Goal: Information Seeking & Learning: Find specific fact

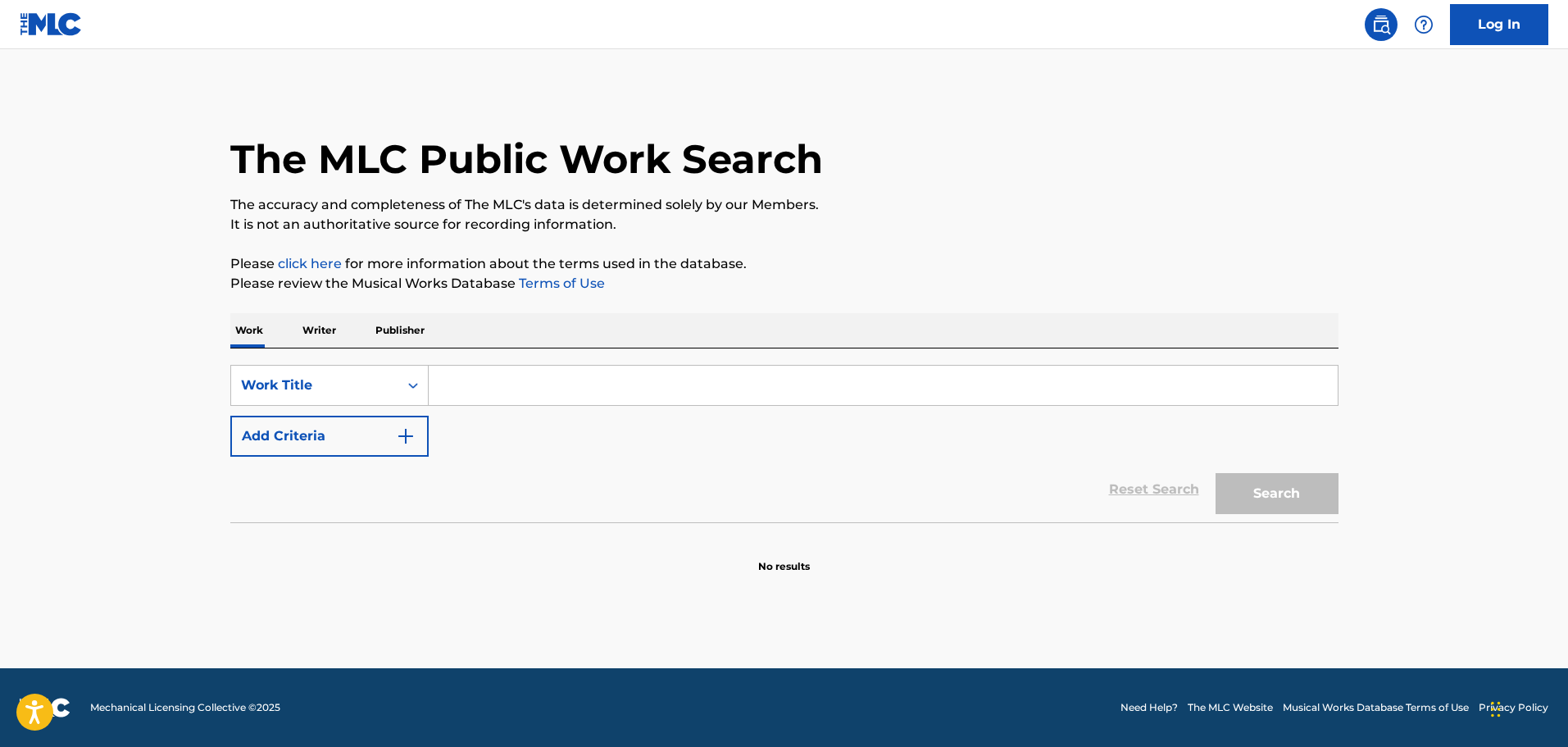
click at [420, 434] on button "Add Criteria" at bounding box center [329, 436] width 199 height 41
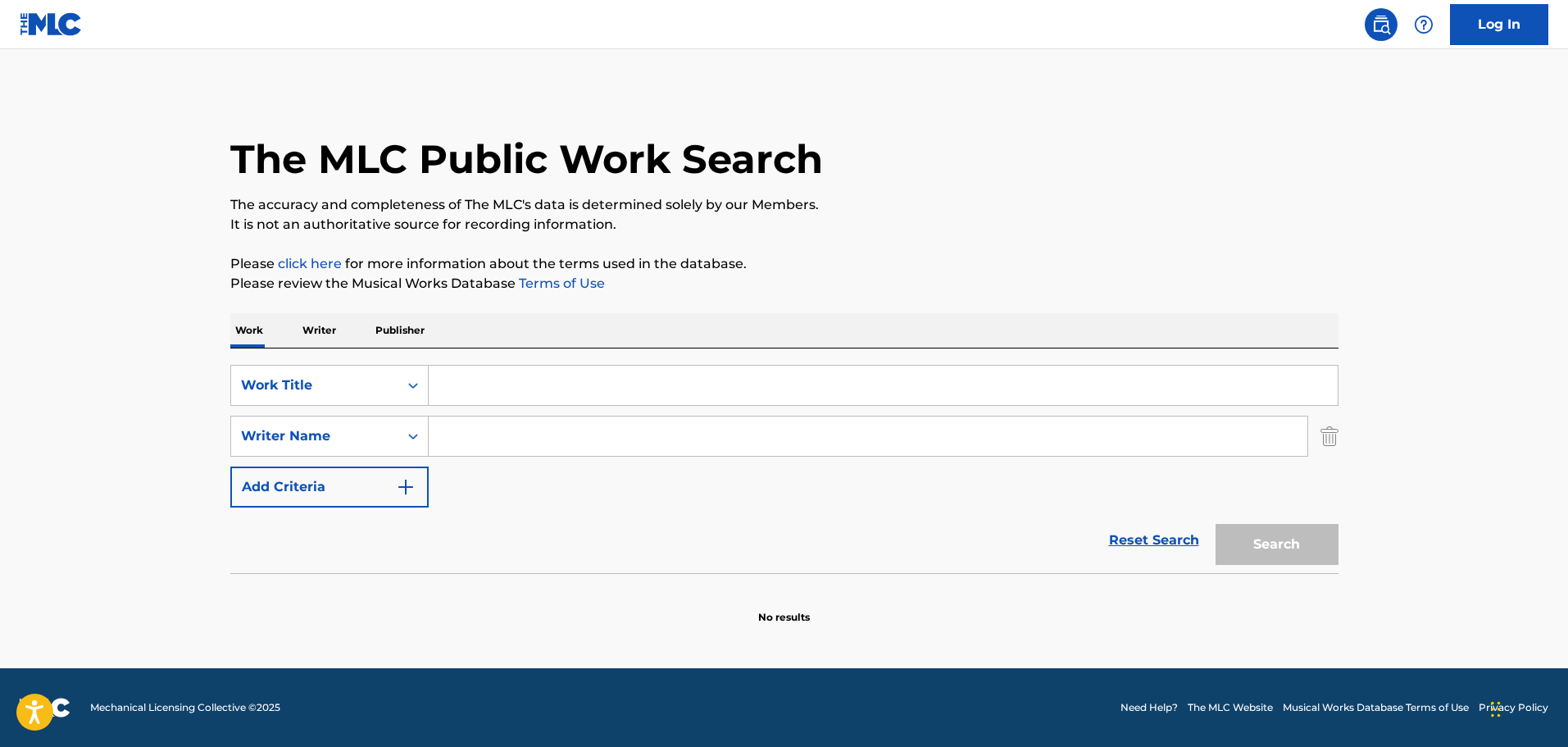
click at [468, 436] on input "Search Form" at bounding box center [868, 436] width 879 height 40
paste input "Ernest Troost"
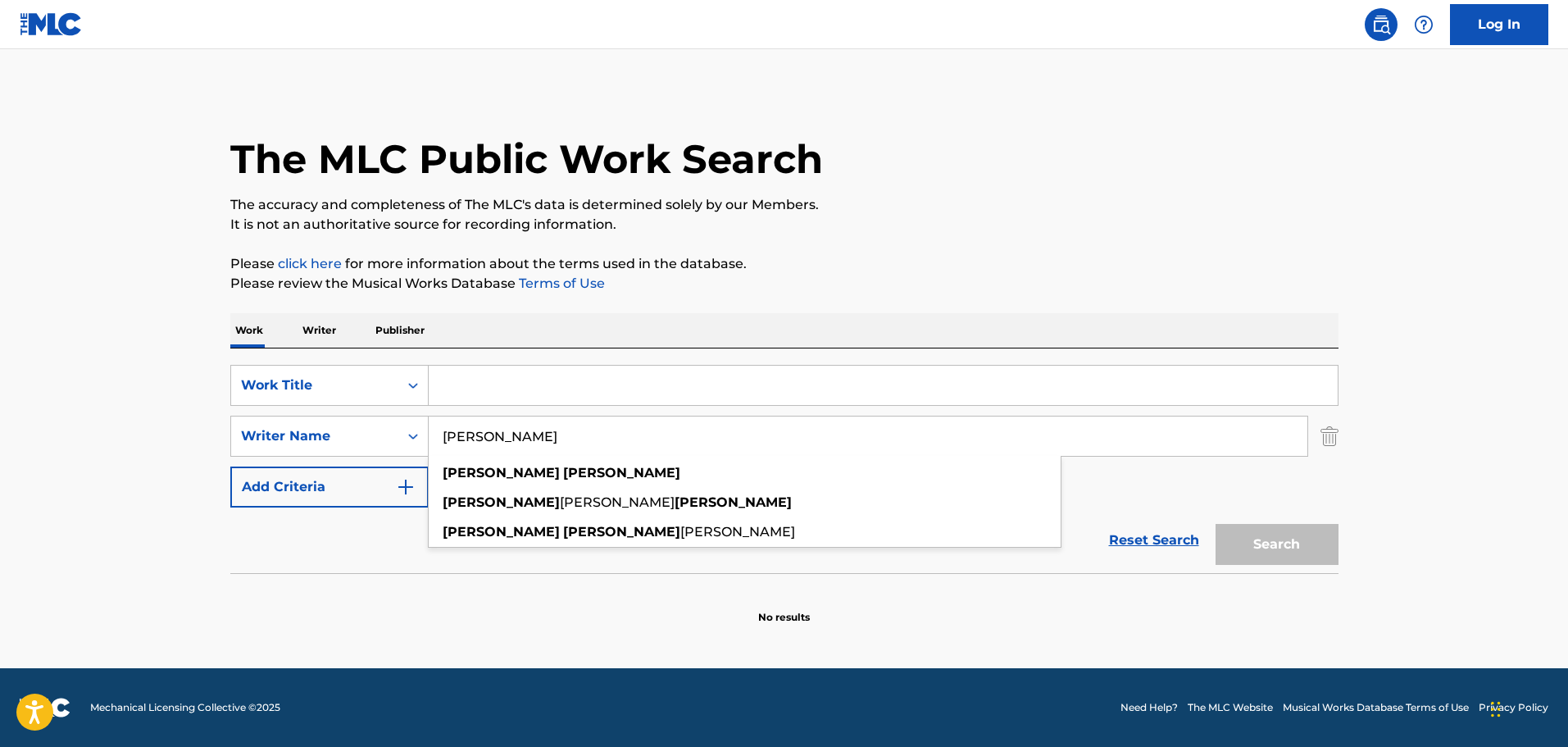
type input "Ernest Troost"
click at [525, 387] on input "Search Form" at bounding box center [883, 386] width 909 height 40
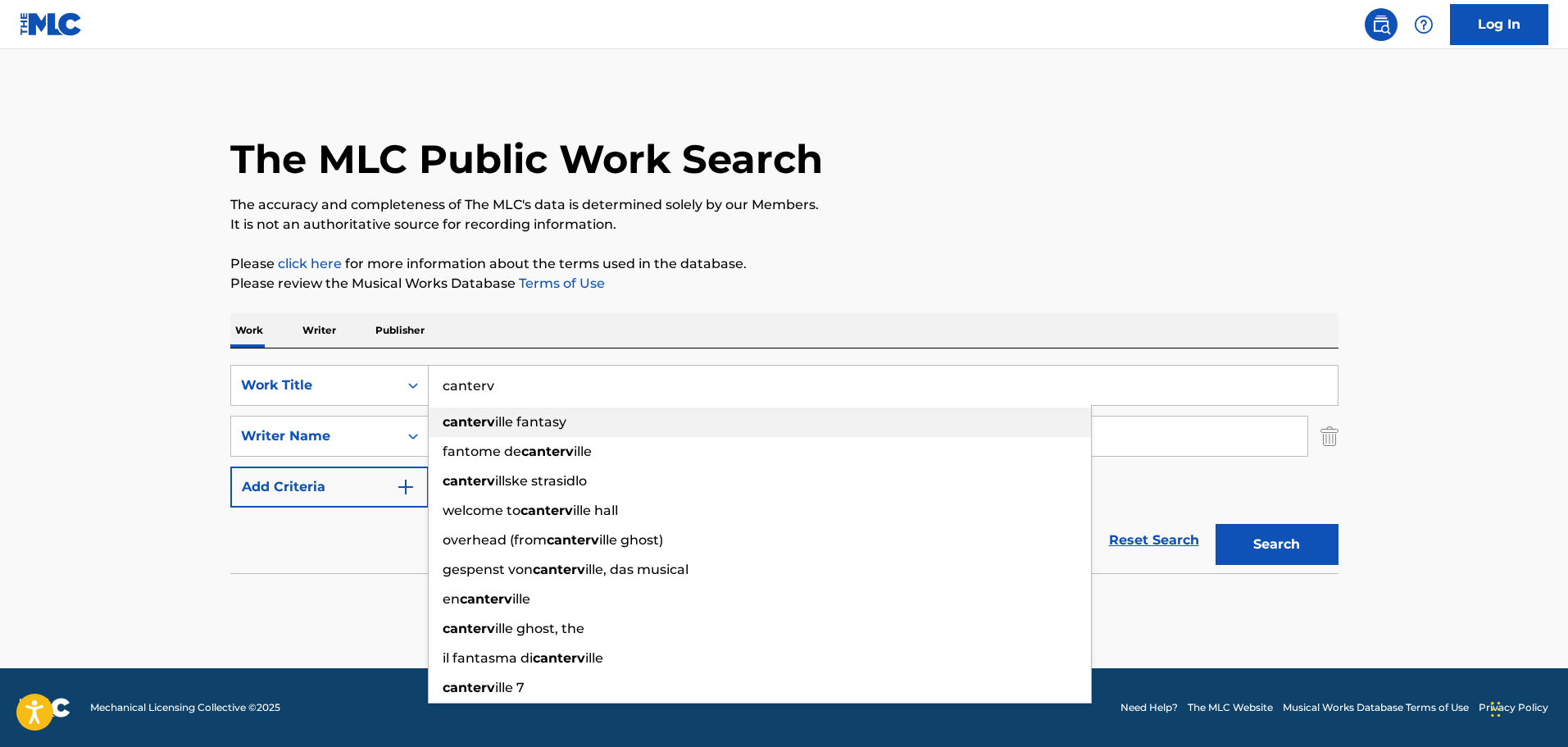
click at [540, 422] on span "ille fantasy" at bounding box center [531, 422] width 71 height 16
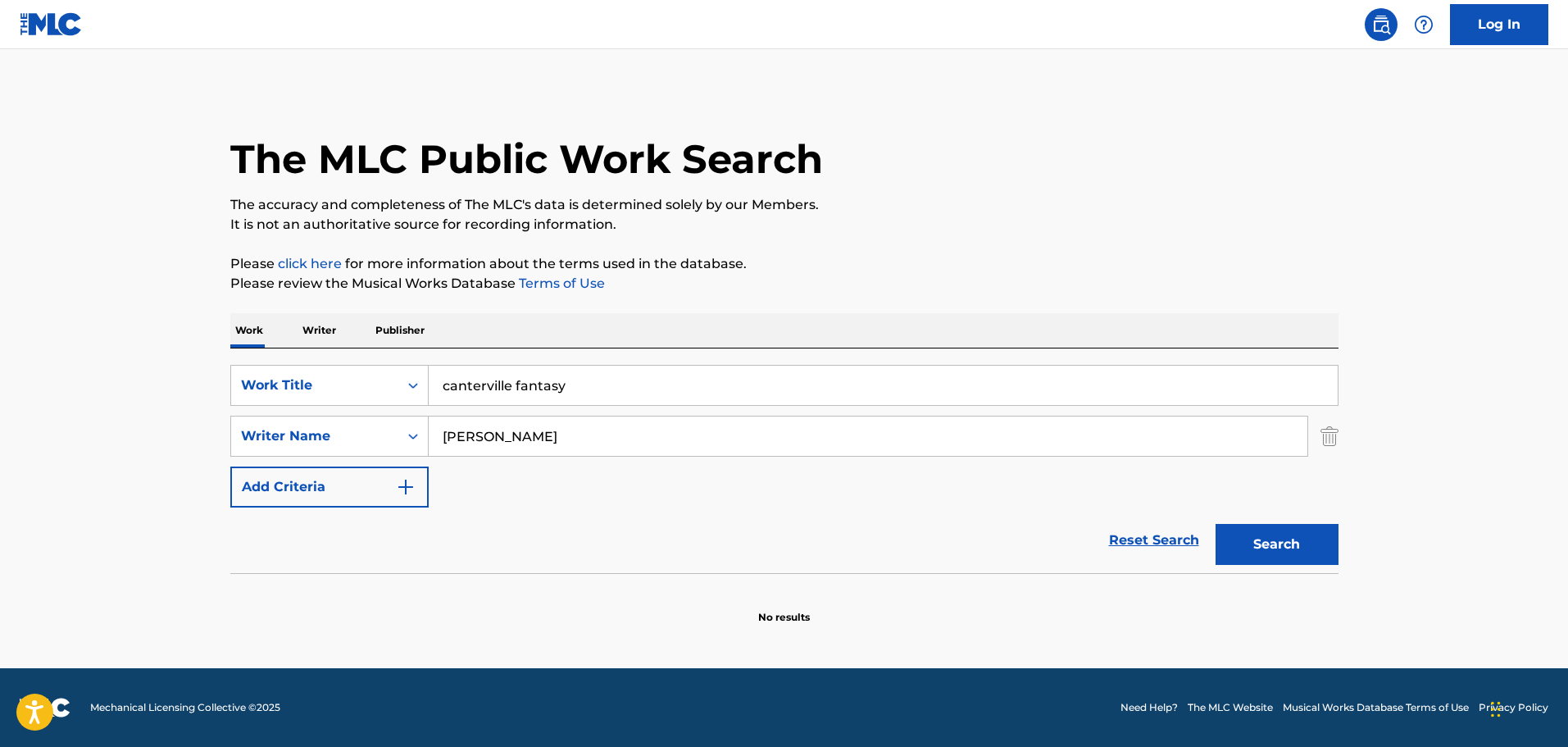
click at [554, 393] on input "canterville fantasy" at bounding box center [883, 386] width 909 height 40
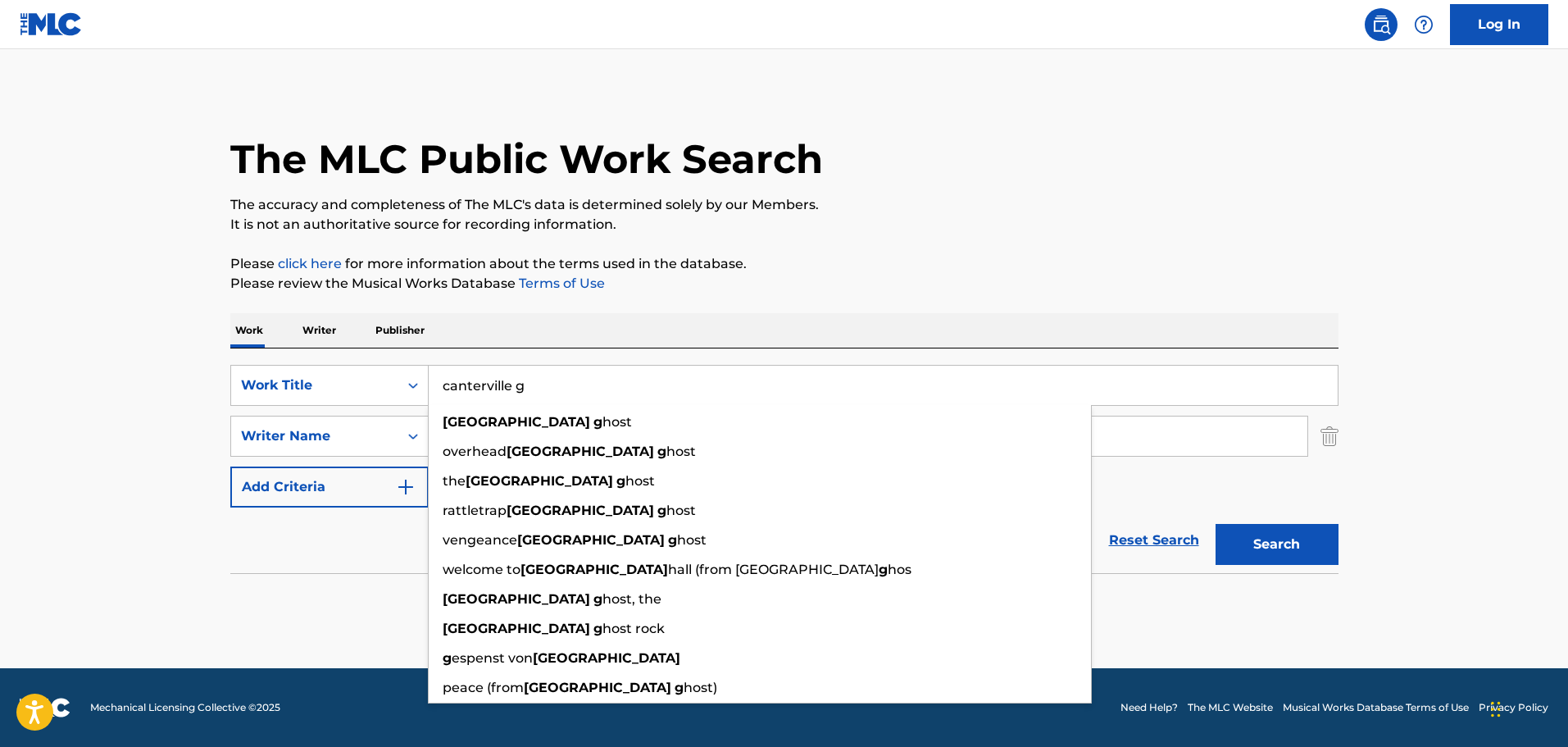
click at [591, 420] on div "canterville g host" at bounding box center [760, 422] width 663 height 30
type input "canterville ghost"
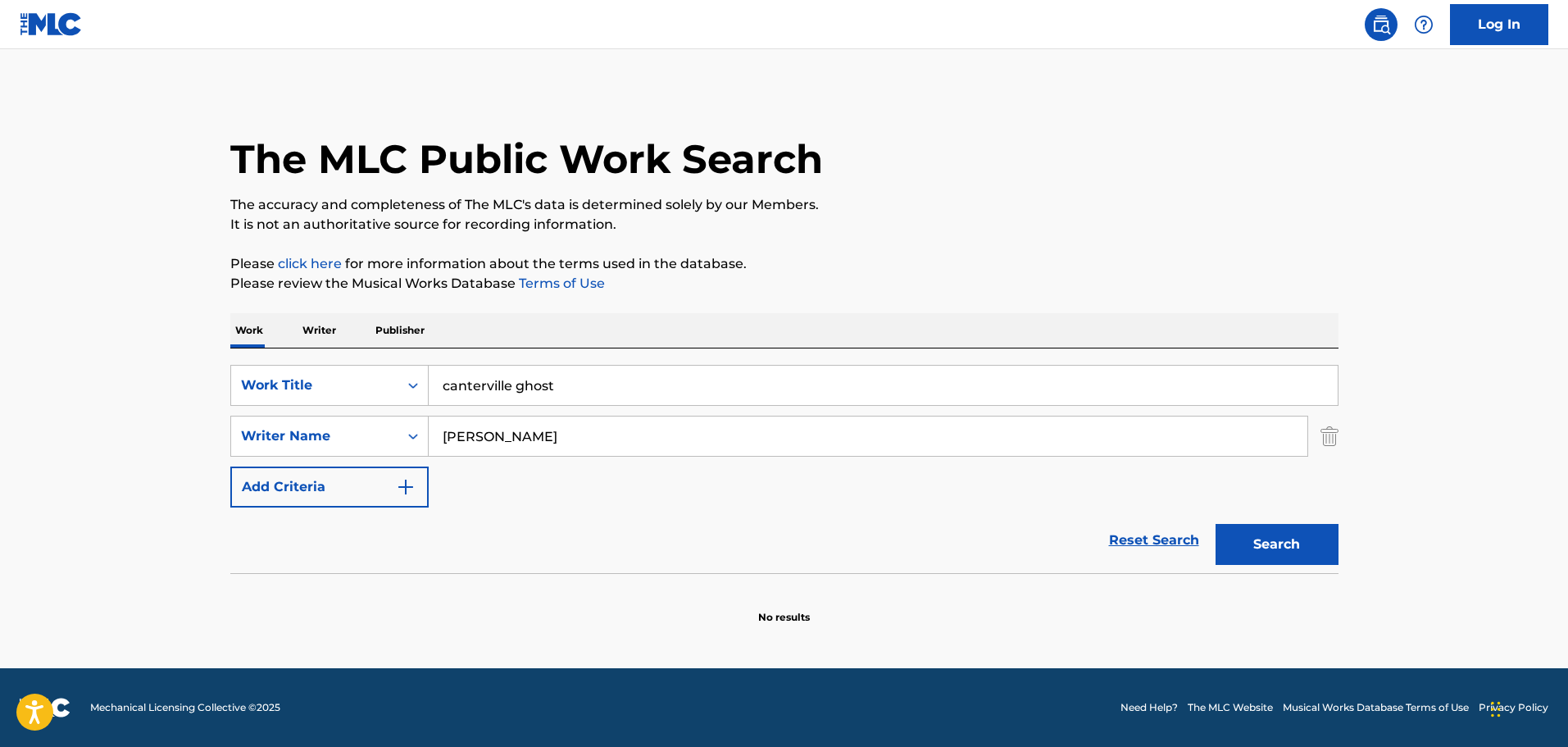
click at [1278, 553] on button "Search" at bounding box center [1277, 545] width 123 height 41
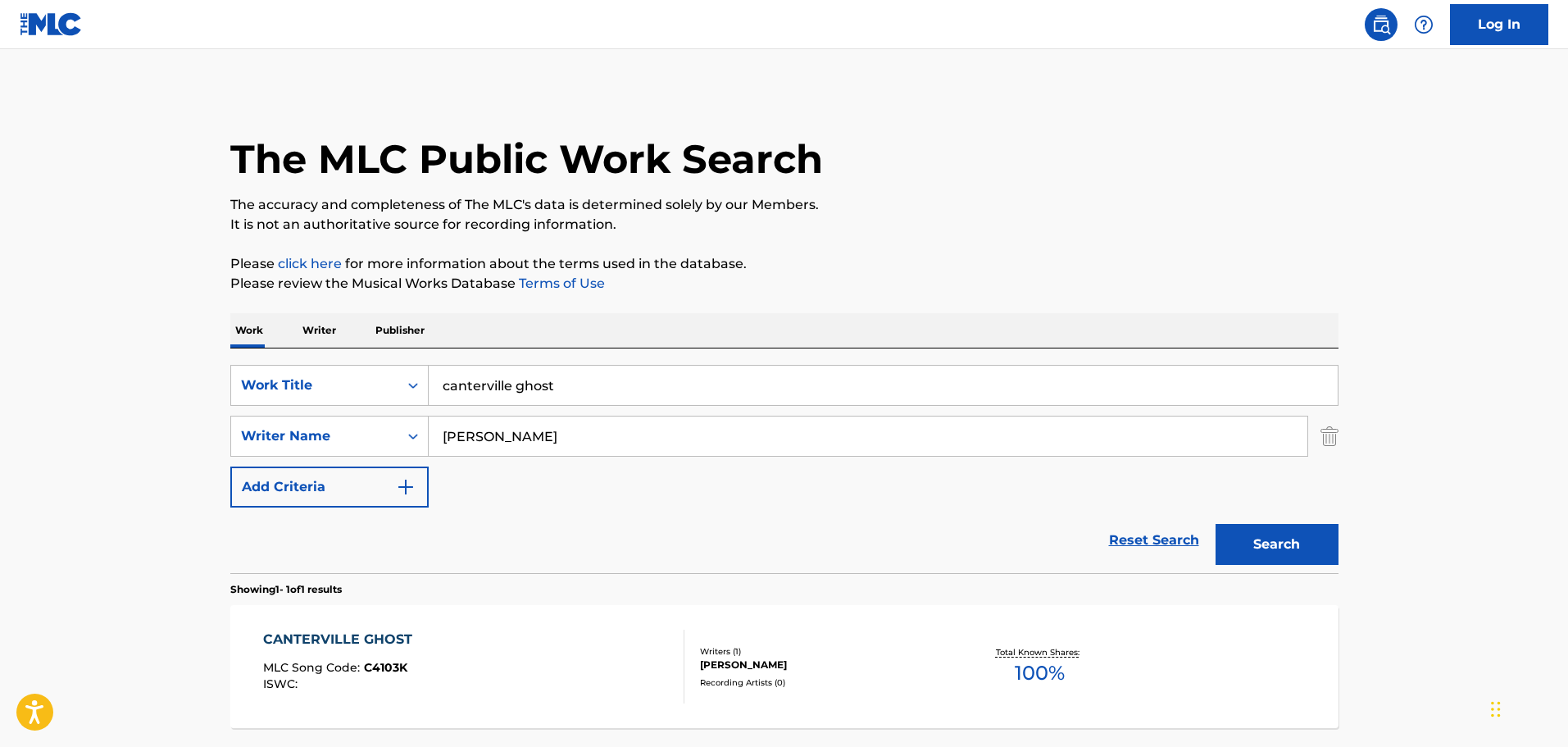
click at [480, 632] on div "CANTERVILLE GHOST MLC Song Code : C4103K ISWC :" at bounding box center [474, 667] width 422 height 74
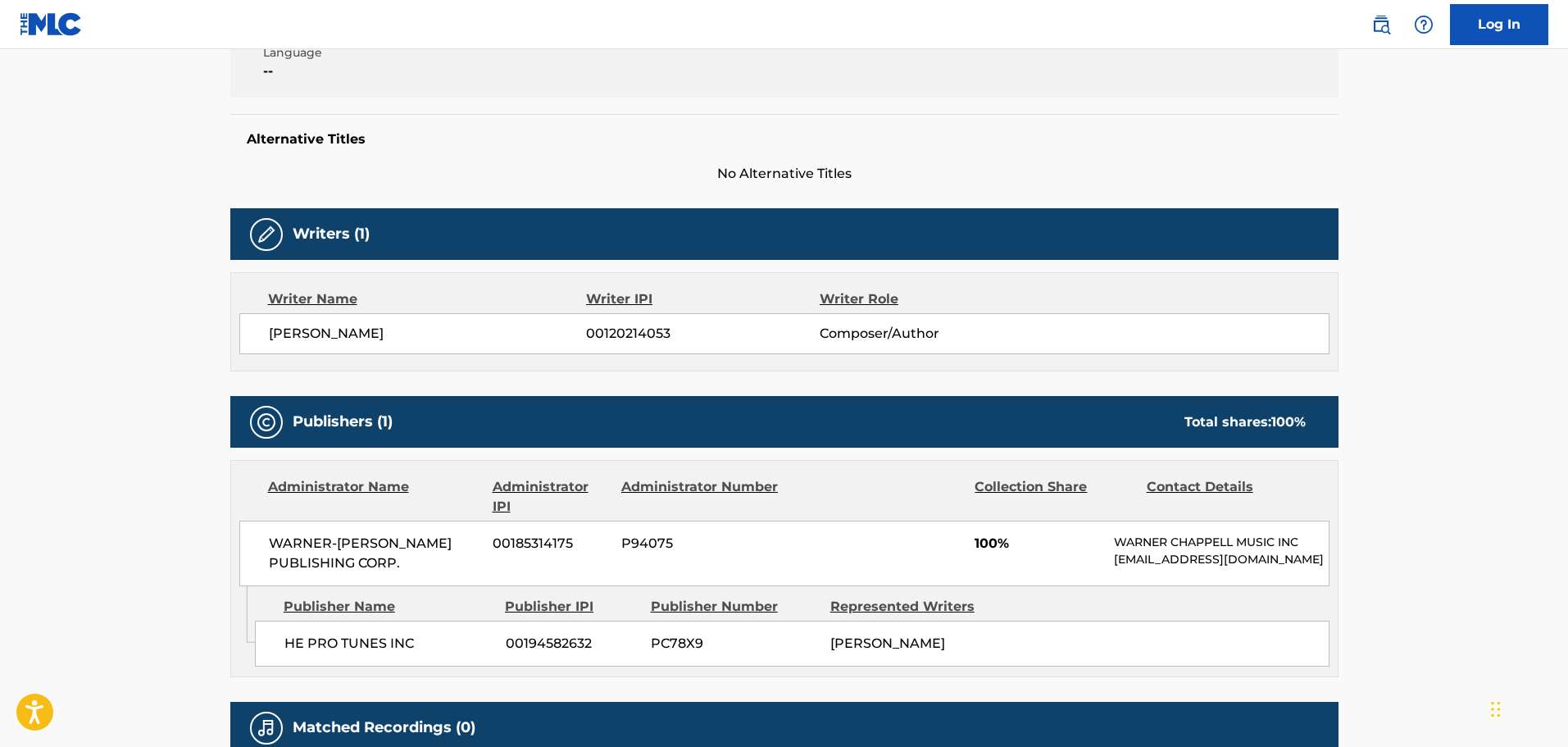
scroll to position [410, 0]
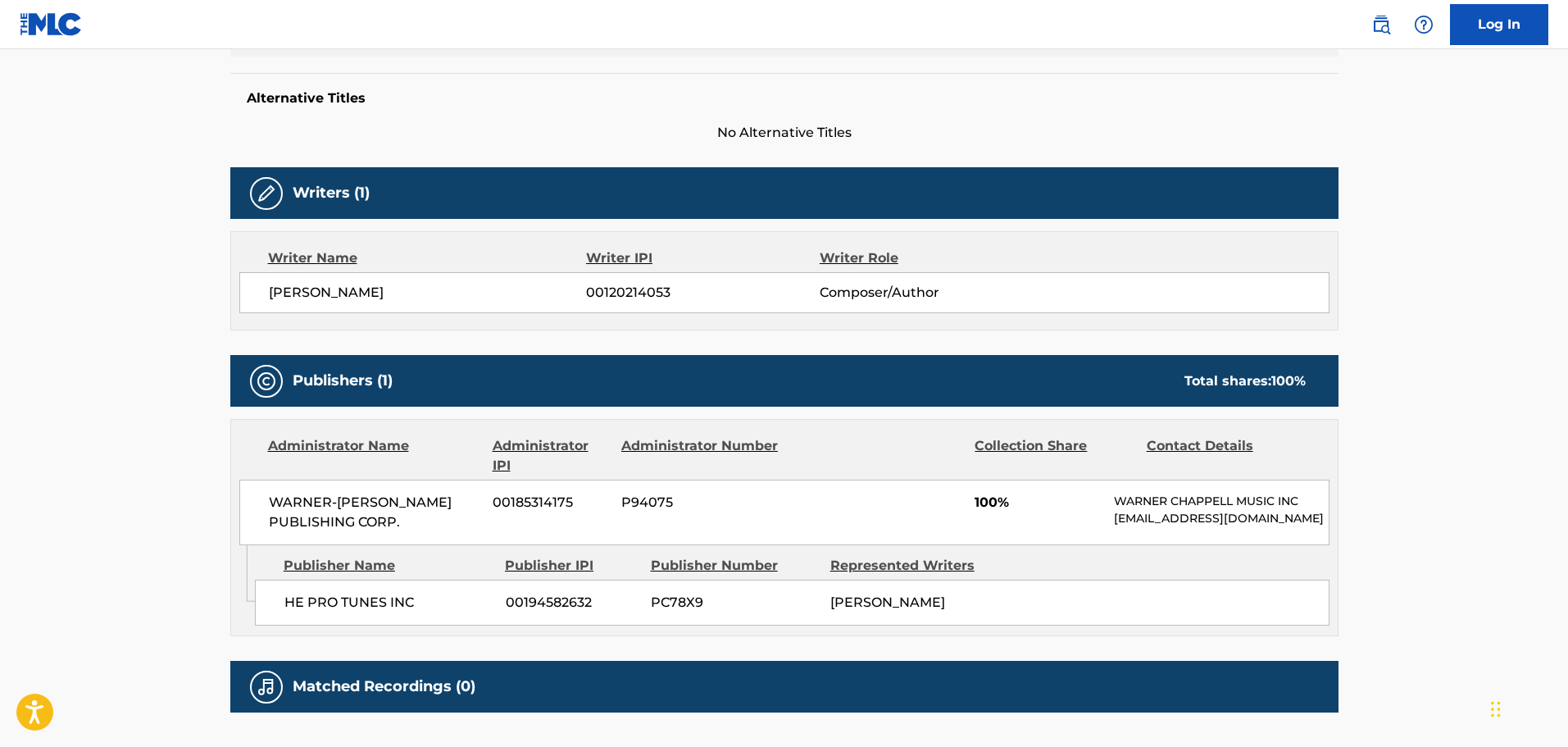
drag, startPoint x: 226, startPoint y: 0, endPoint x: 869, endPoint y: 185, distance: 669.1
click at [888, 189] on div "Writers (1)" at bounding box center [784, 193] width 1109 height 52
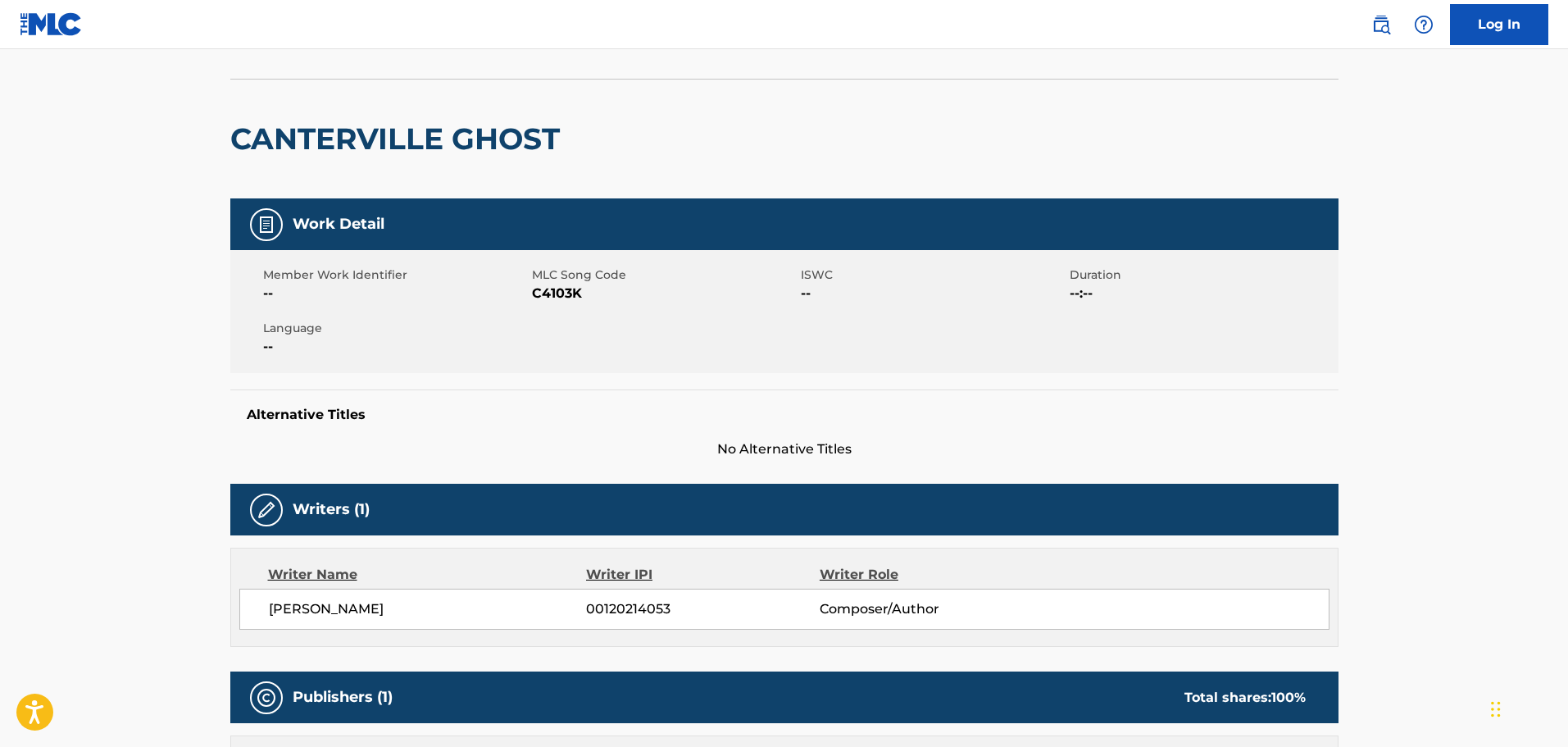
scroll to position [82, 0]
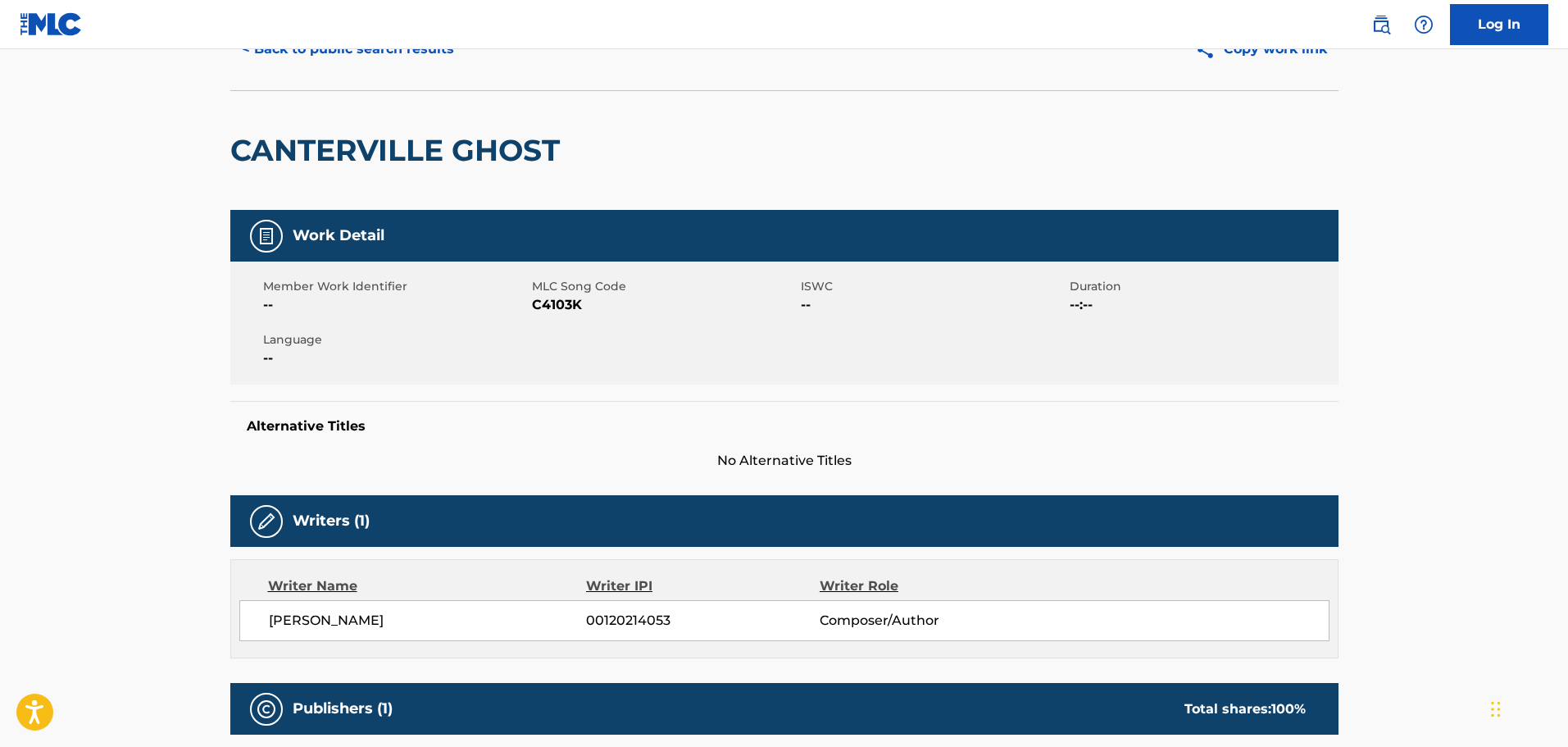
click at [410, 141] on h2 "CANTERVILLE GHOST" at bounding box center [398, 151] width 337 height 37
copy div "CANTERVILLE GHOST"
click at [916, 163] on div "CANTERVILLE GHOST" at bounding box center [784, 150] width 1109 height 119
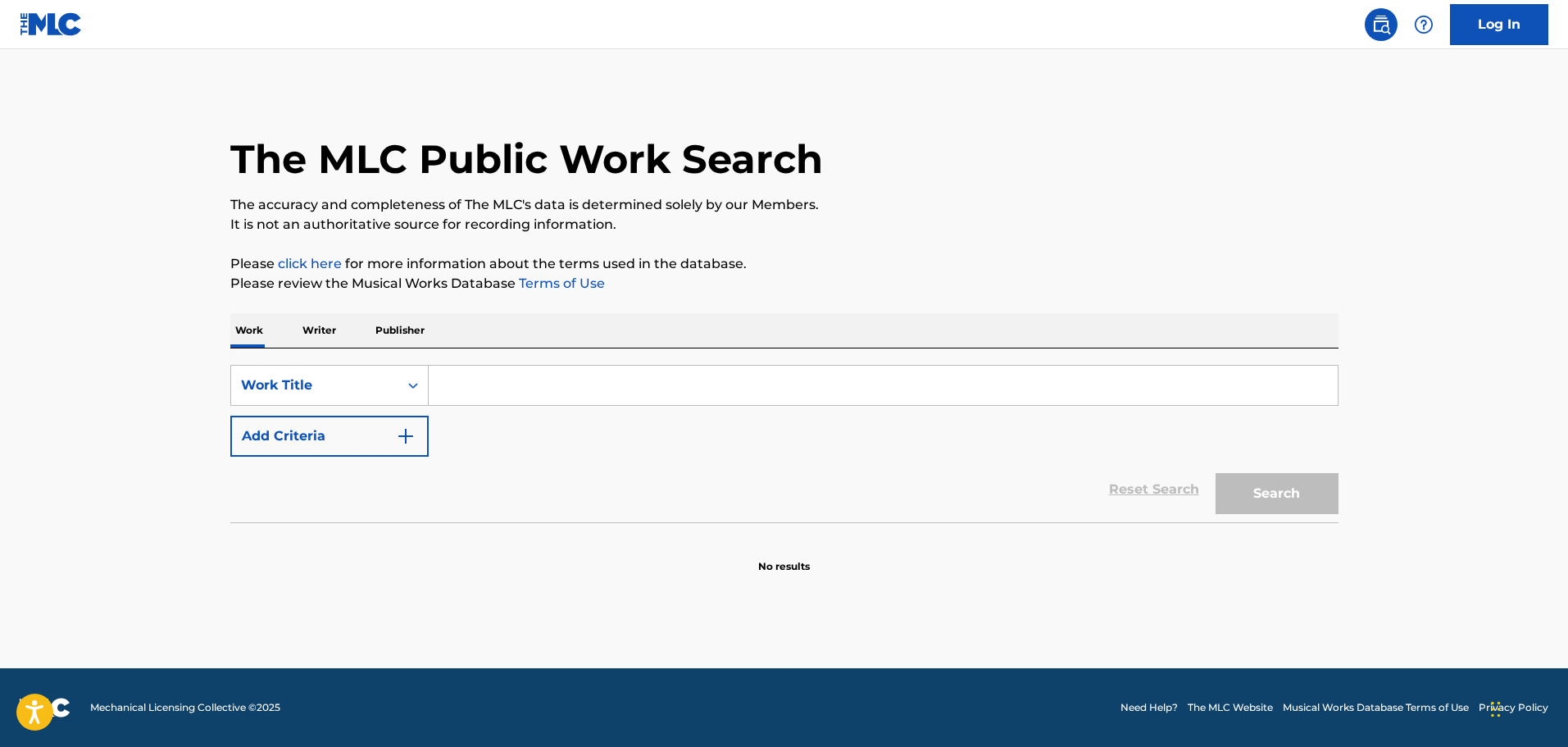
click at [382, 431] on button "Add Criteria" at bounding box center [329, 436] width 199 height 41
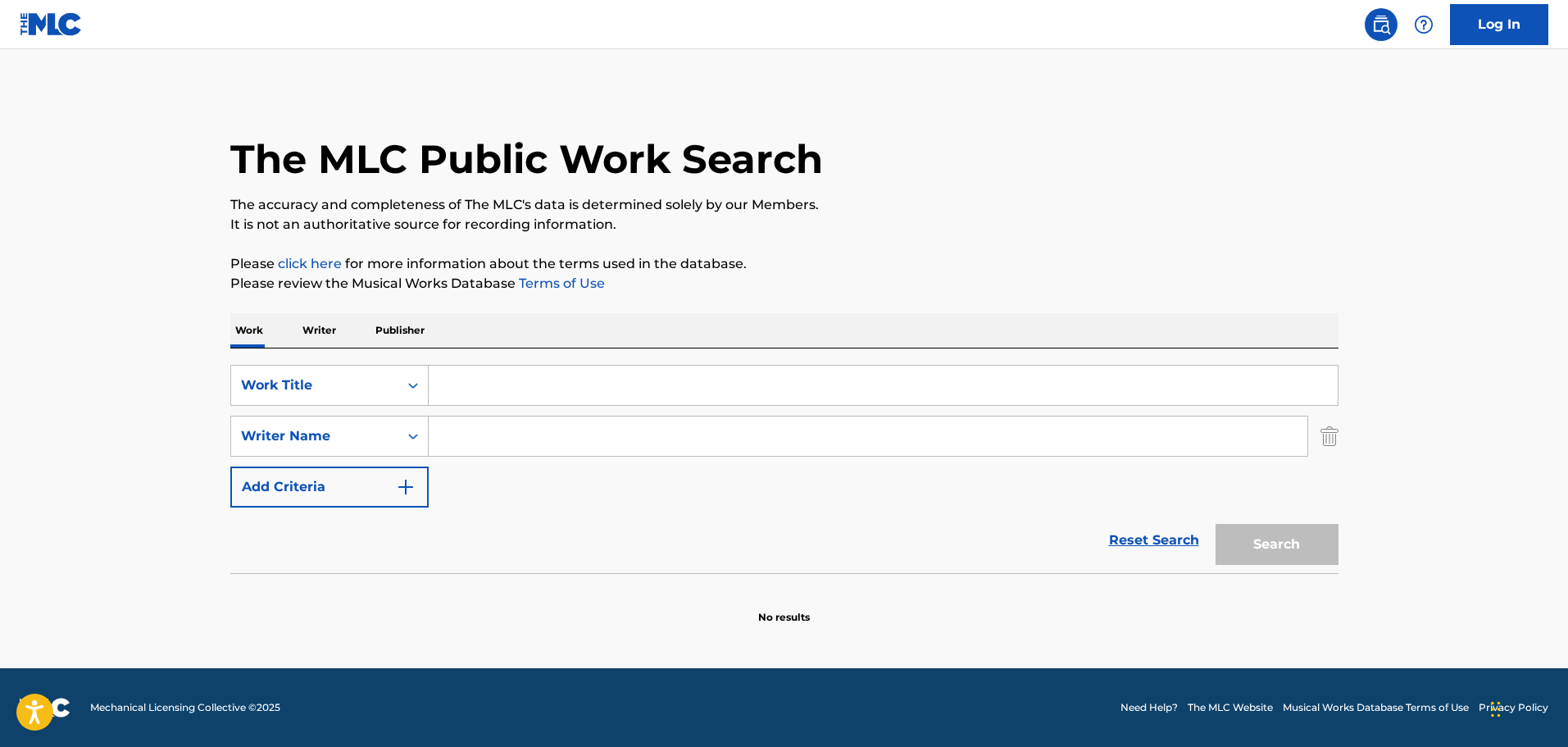
click at [479, 439] on input "Search Form" at bounding box center [868, 436] width 879 height 40
paste input "[PERSON_NAME]"
type input "[PERSON_NAME]"
click at [586, 391] on input "Search Form" at bounding box center [883, 386] width 909 height 40
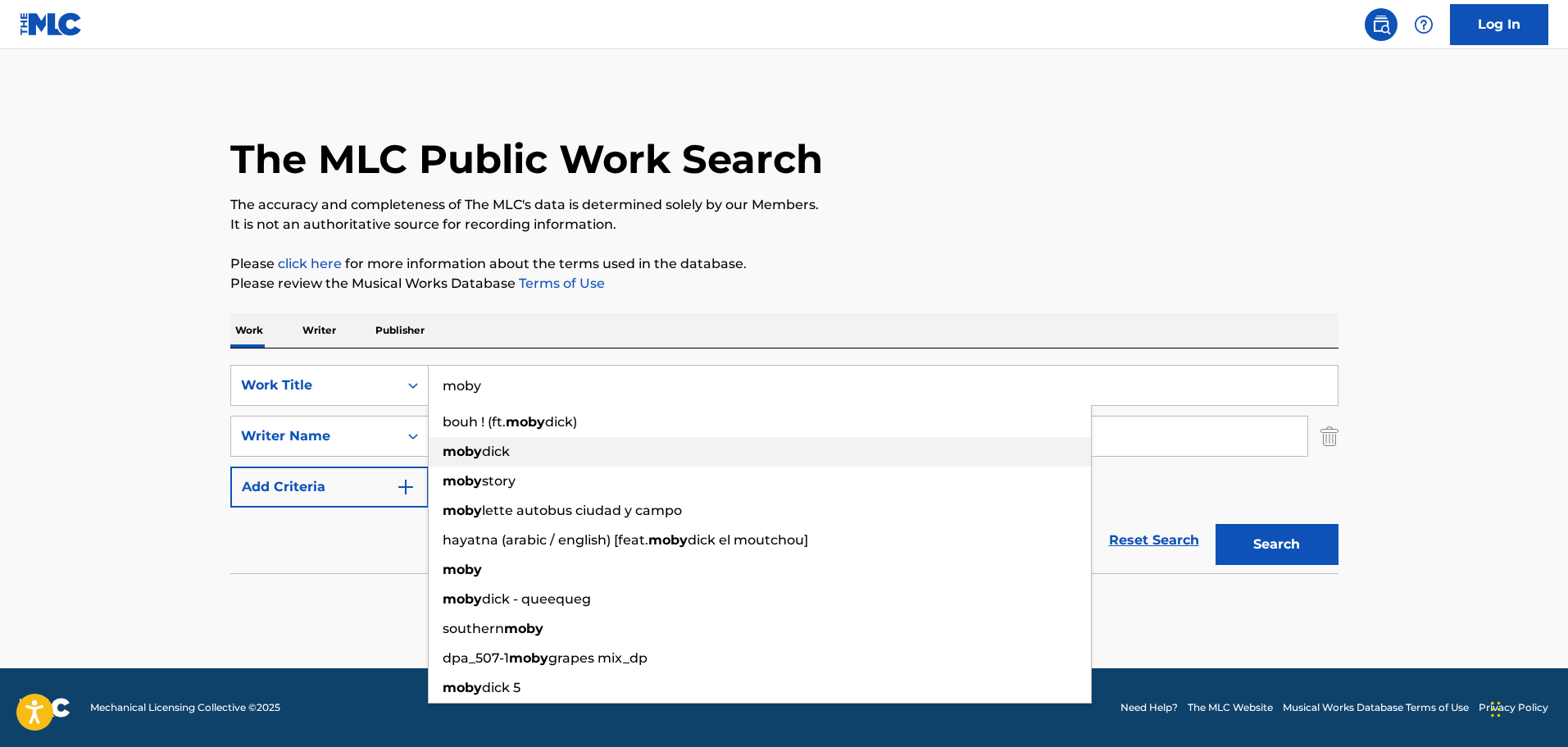
click at [507, 446] on span "dick" at bounding box center [496, 451] width 28 height 16
type input "moby dick"
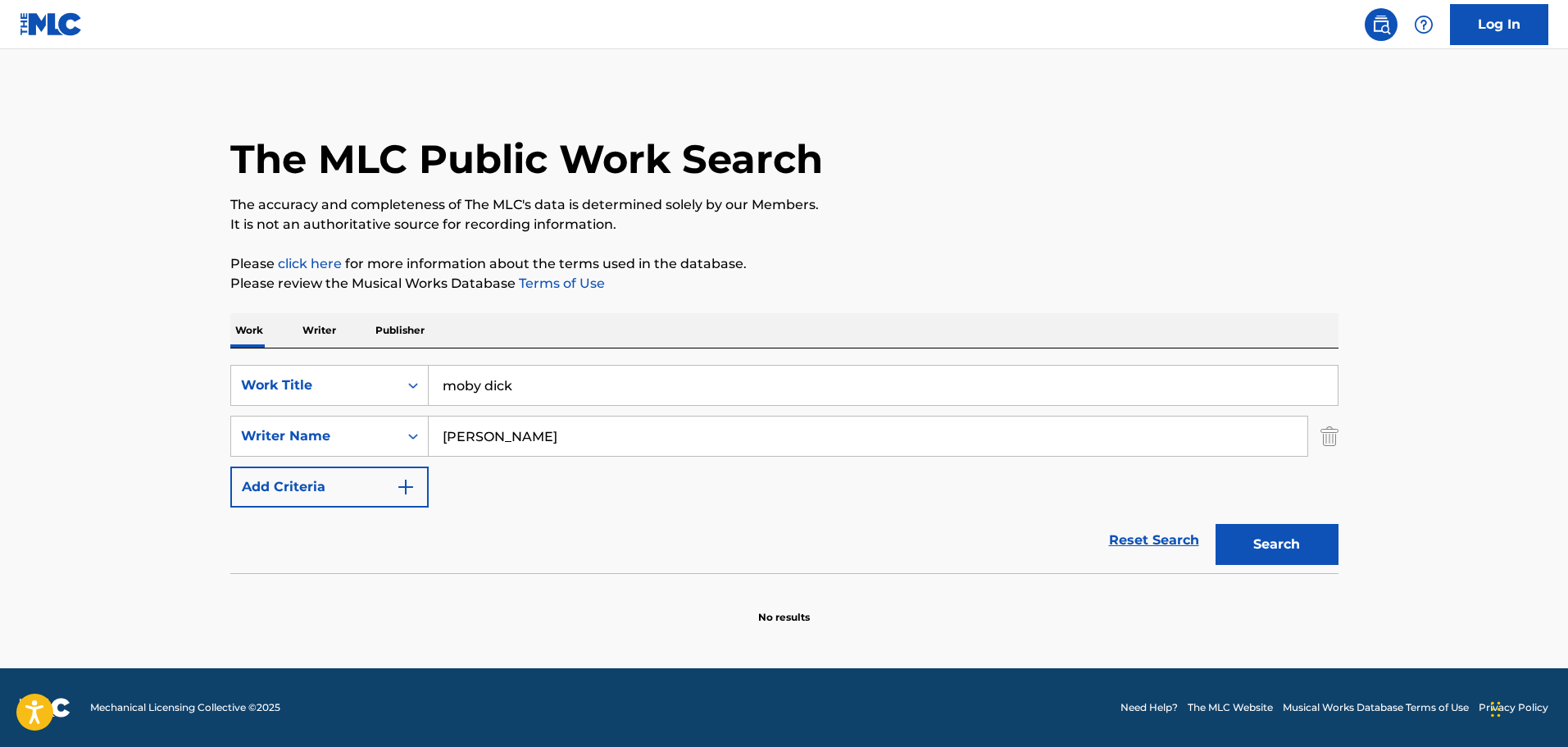
click at [1275, 542] on button "Search" at bounding box center [1277, 545] width 123 height 41
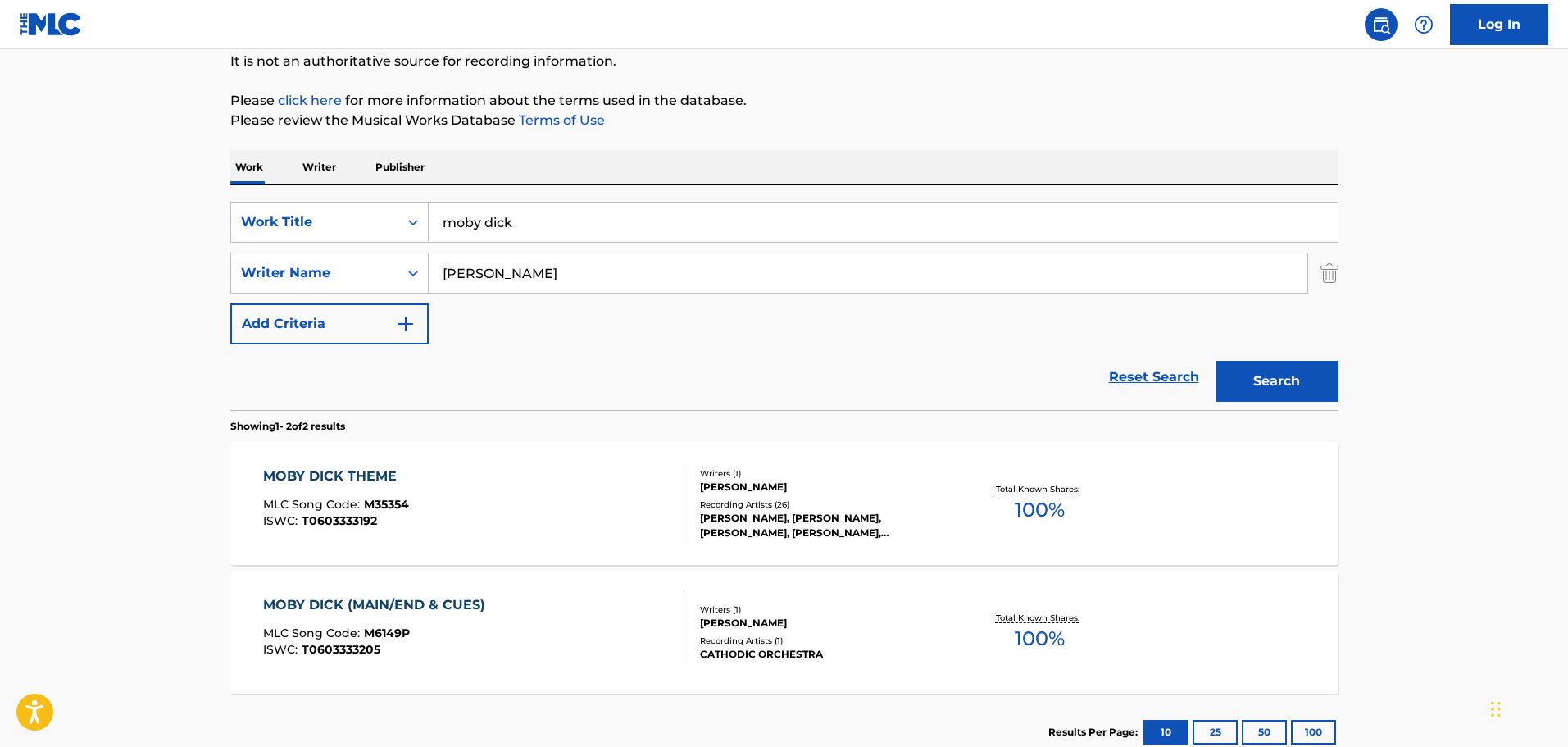
scroll to position [246, 0]
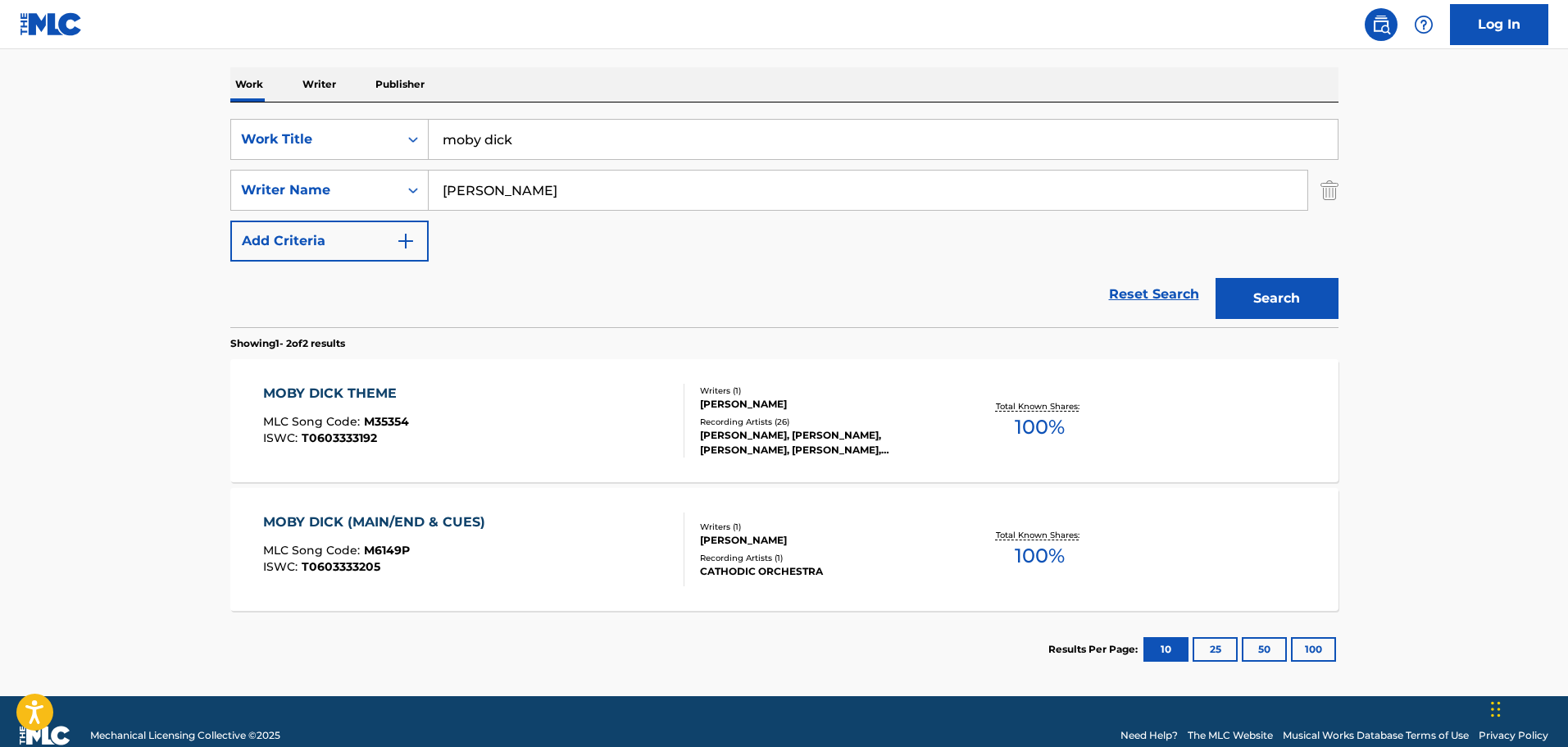
click at [545, 420] on div "MOBY DICK THEME MLC Song Code : M35354 ISWC : T0603333192" at bounding box center [474, 421] width 422 height 74
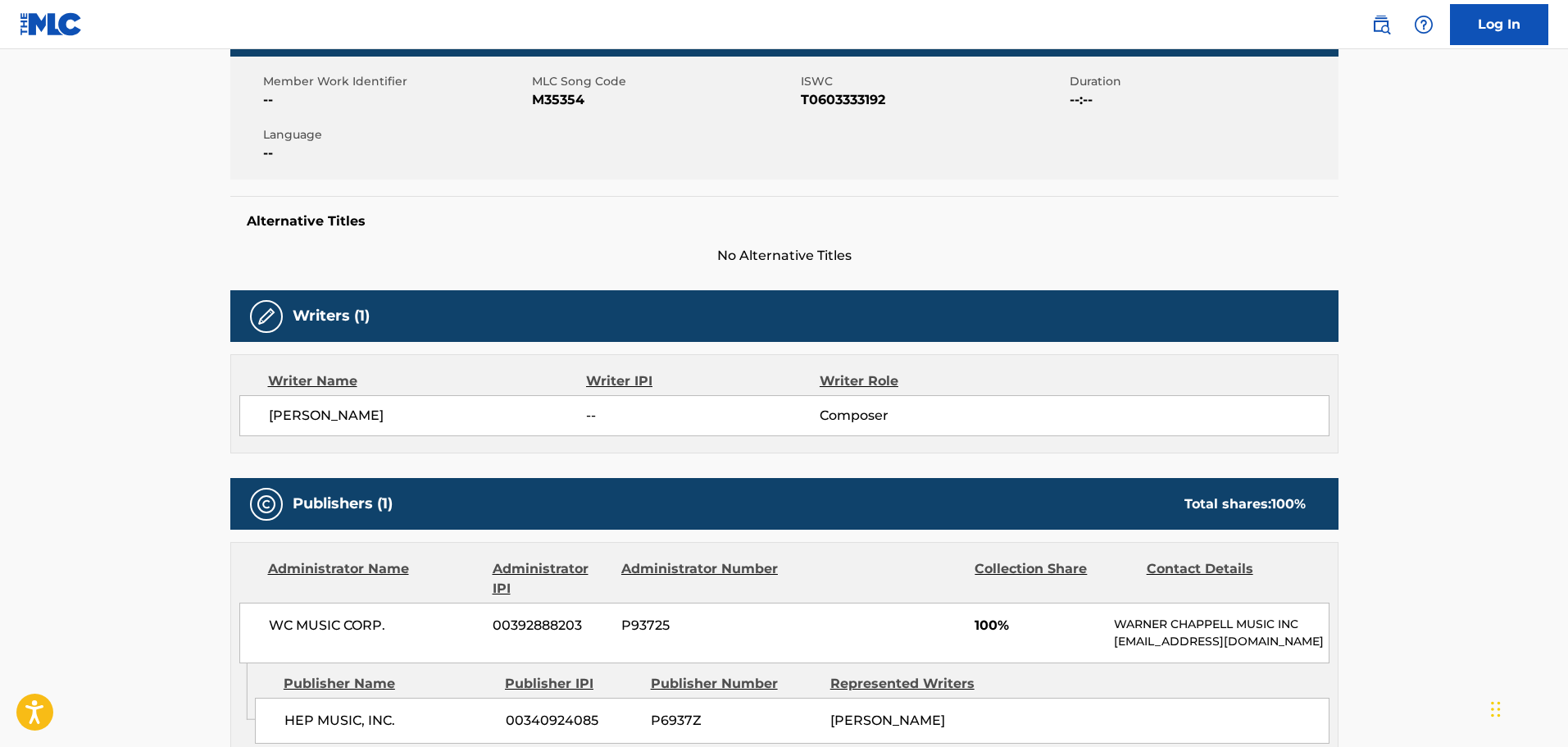
scroll to position [328, 0]
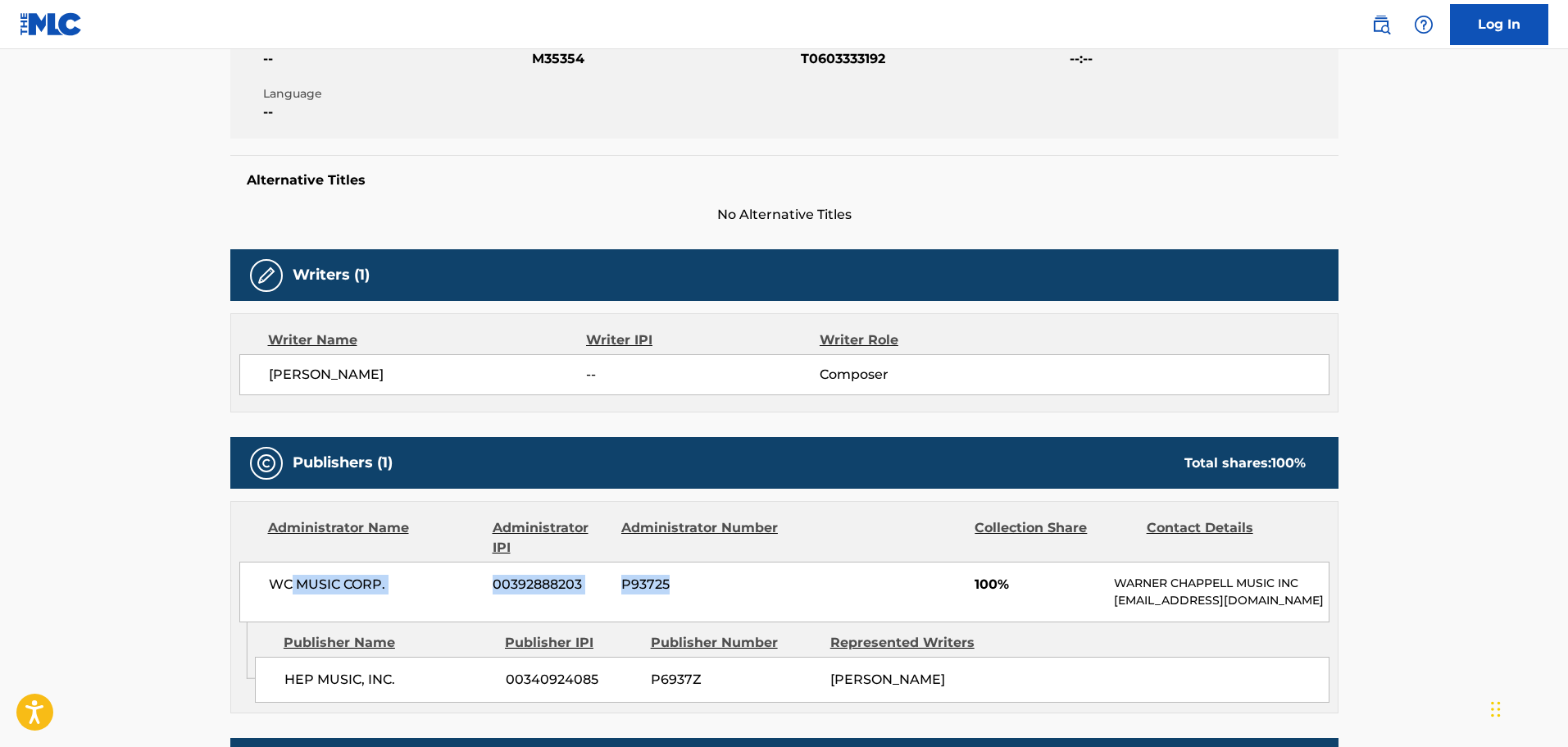
drag, startPoint x: 306, startPoint y: 602, endPoint x: 943, endPoint y: 631, distance: 637.7
click at [910, 622] on div "WC MUSIC CORP. 00392888203 P93725 100% [PERSON_NAME] MUSIC INC [EMAIL_ADDRESS][…" at bounding box center [784, 592] width 1090 height 61
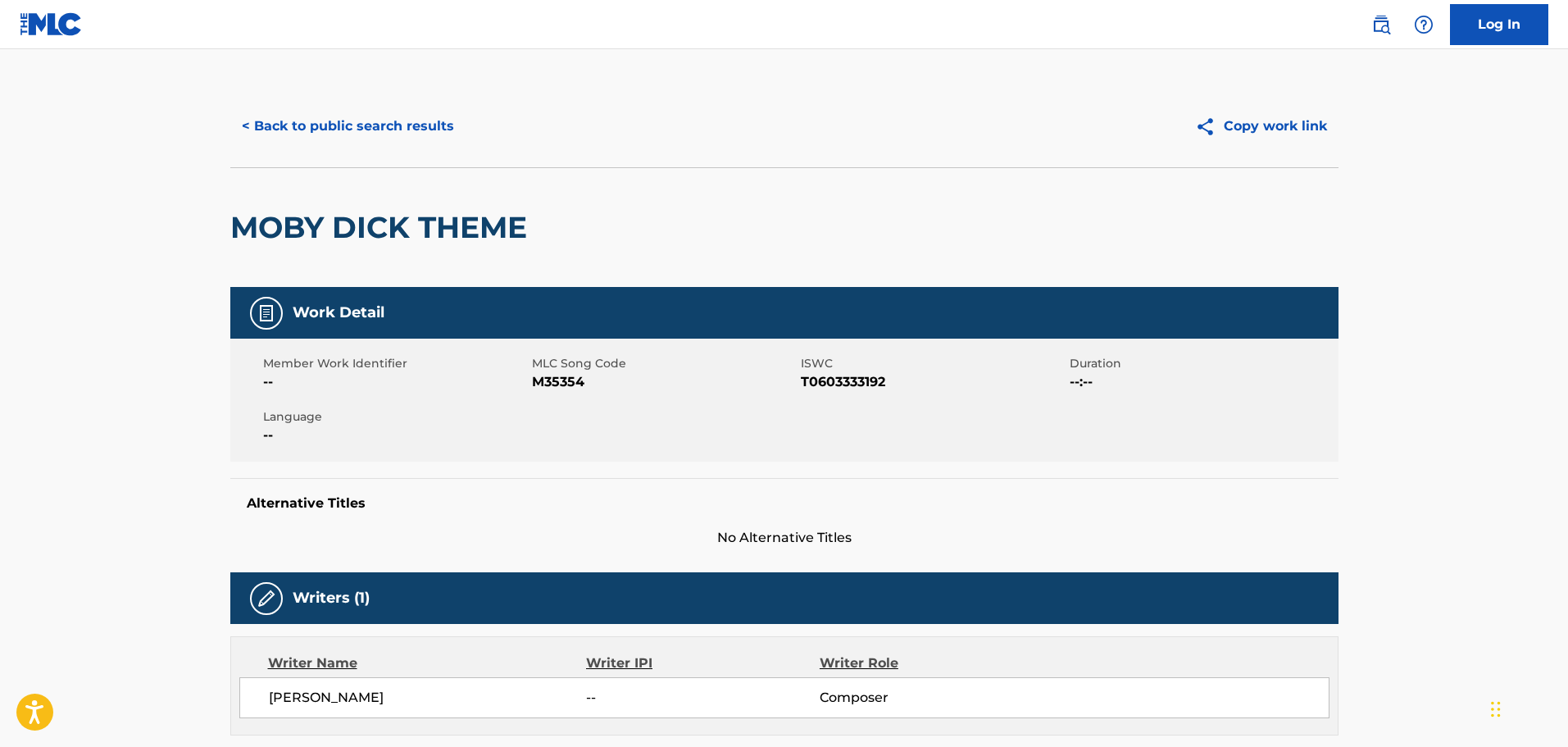
scroll to position [0, 0]
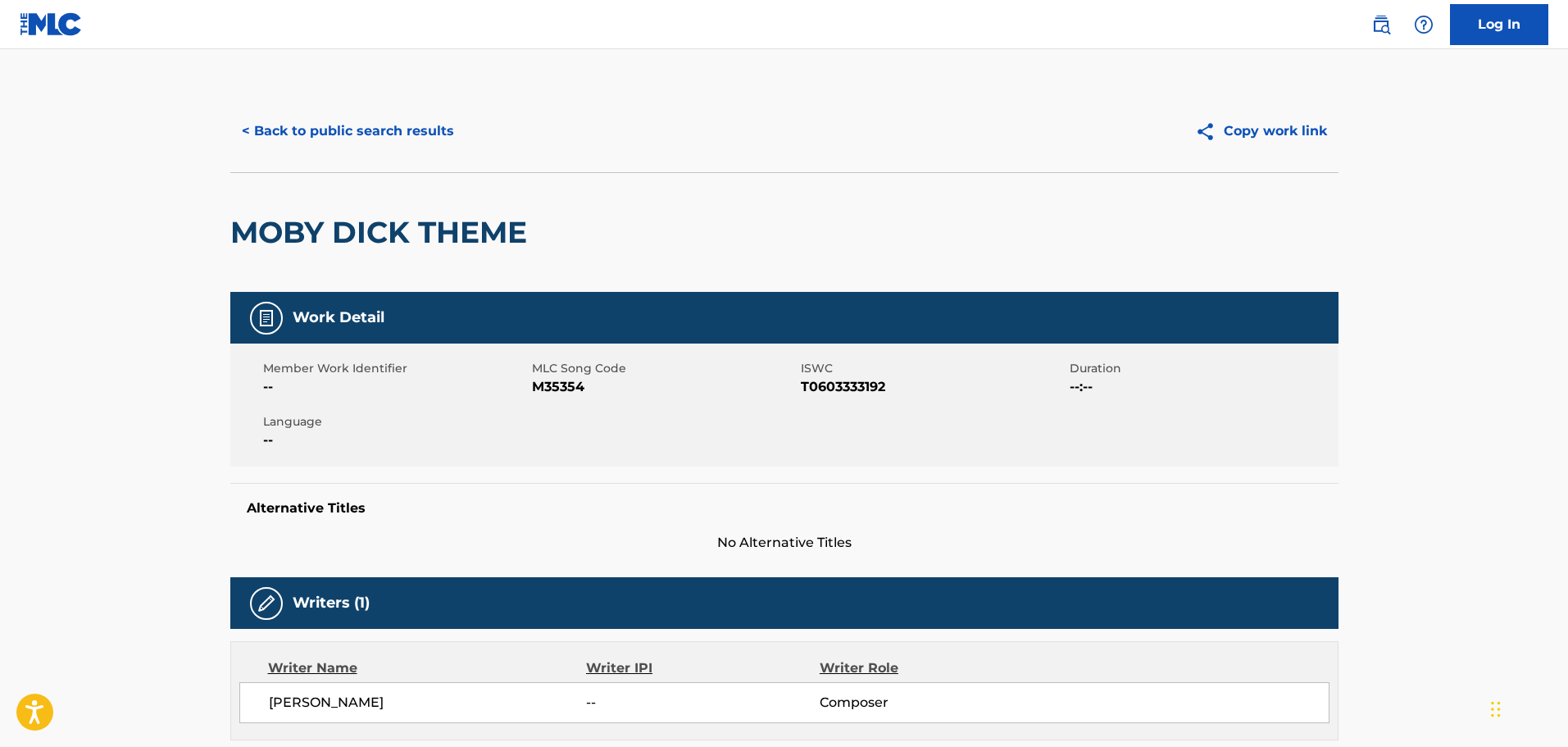
click at [379, 227] on h2 "MOBY DICK THEME" at bounding box center [383, 232] width 305 height 37
click at [379, 228] on h2 "MOBY DICK THEME" at bounding box center [383, 232] width 305 height 37
copy div "MOBY DICK THEME"
click at [293, 702] on span "[PERSON_NAME]" at bounding box center [428, 702] width 318 height 19
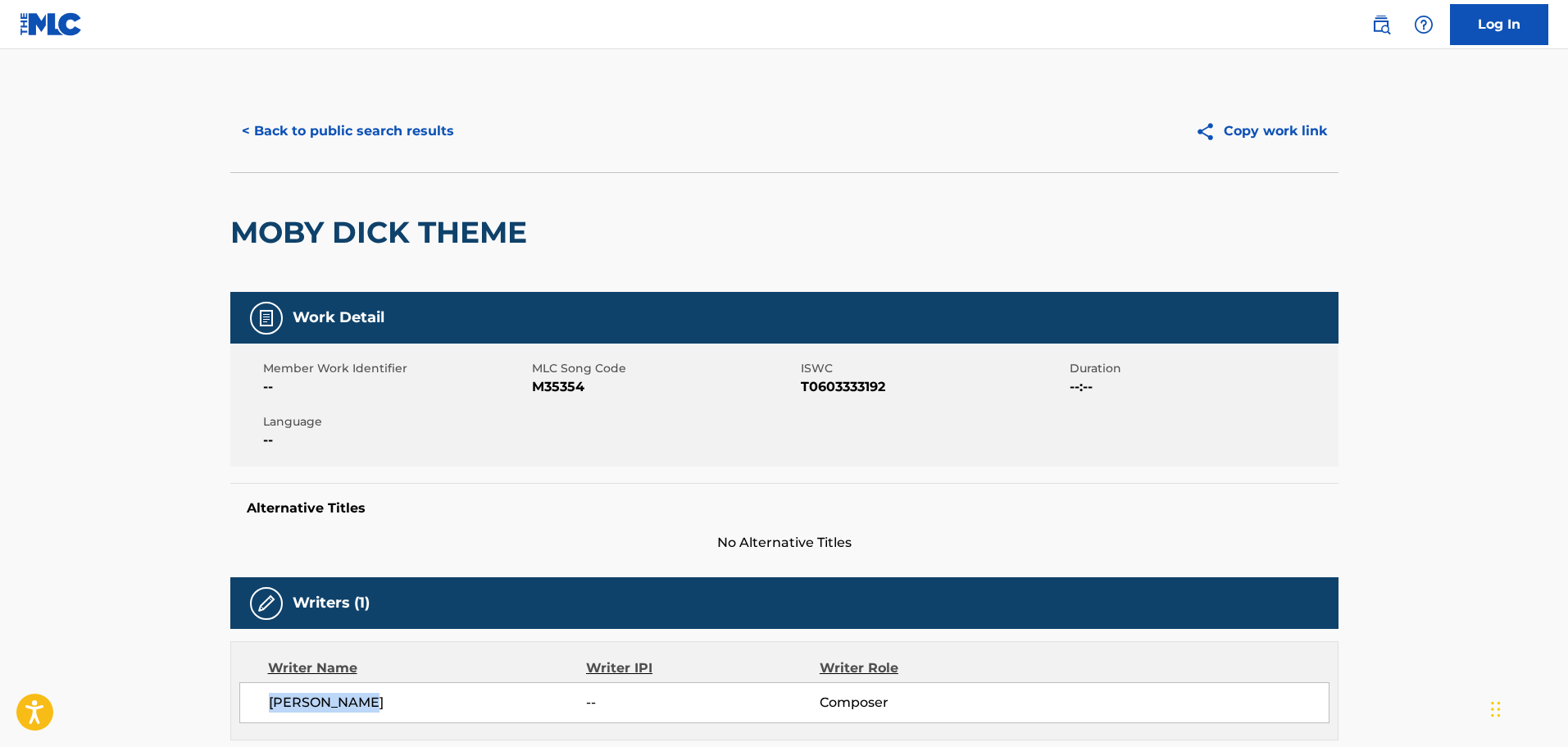
click at [293, 702] on span "[PERSON_NAME]" at bounding box center [428, 702] width 318 height 19
copy div "[PERSON_NAME]"
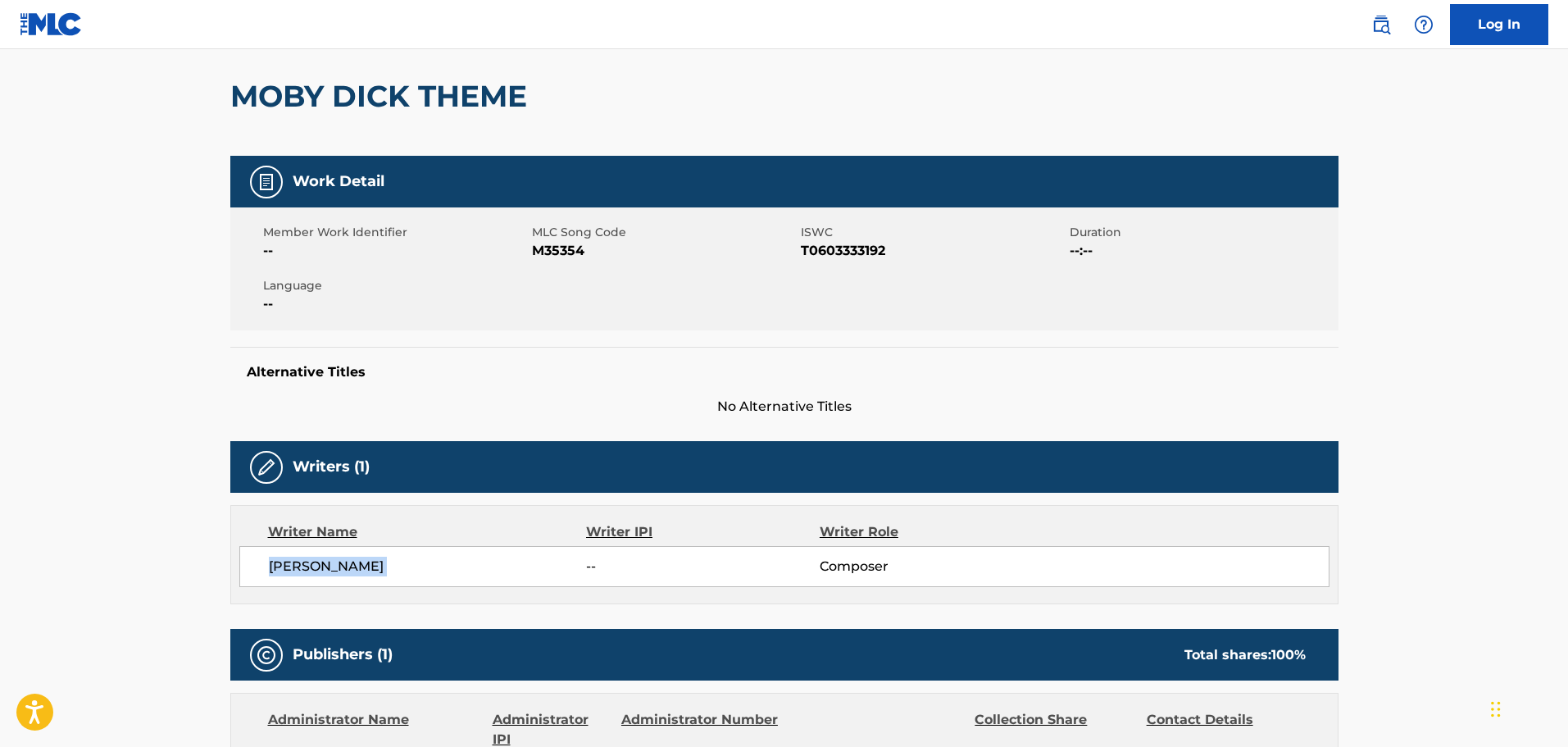
scroll to position [164, 0]
